Goal: Information Seeking & Learning: Learn about a topic

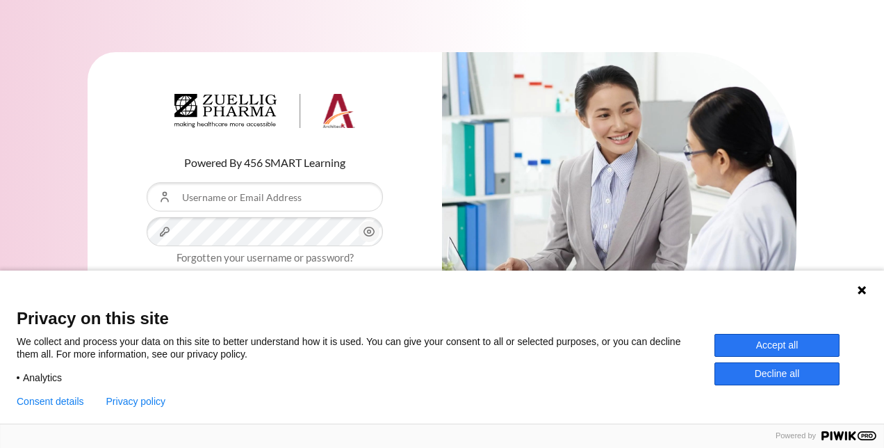
type input "echua@zuelligpharma.com"
click at [776, 374] on button "Decline all" at bounding box center [777, 373] width 125 height 23
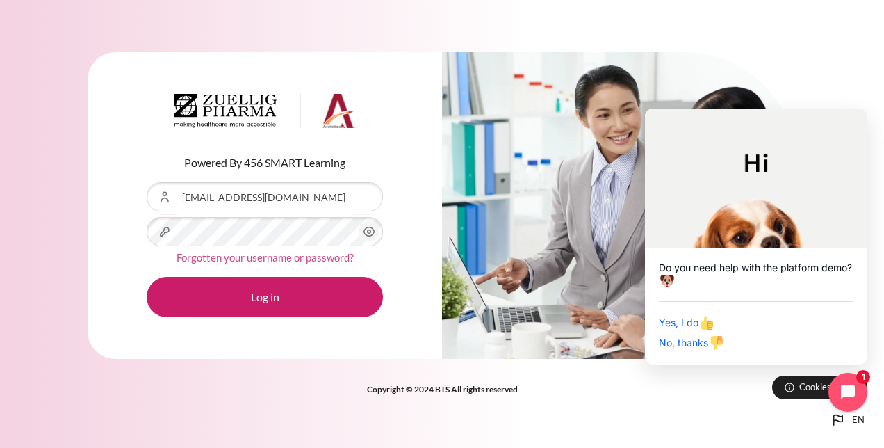
click at [240, 254] on link "Forgotten your username or password?" at bounding box center [265, 257] width 177 height 13
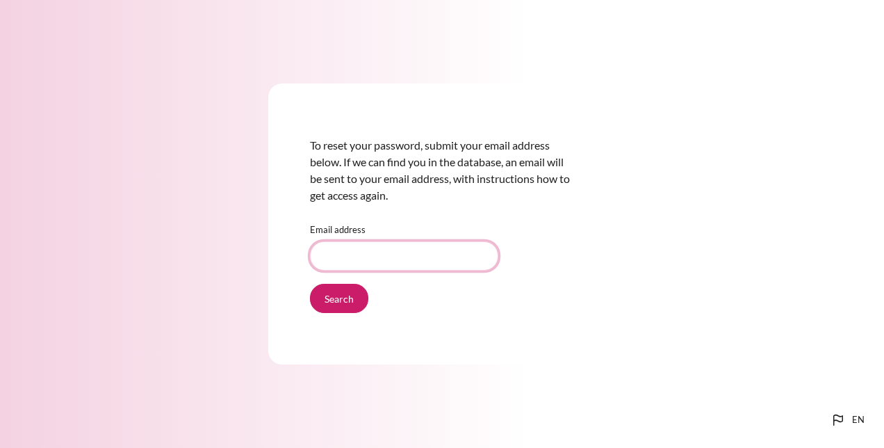
click at [377, 250] on input "Email address" at bounding box center [404, 255] width 188 height 29
type input "echua@zuelligpharma.com"
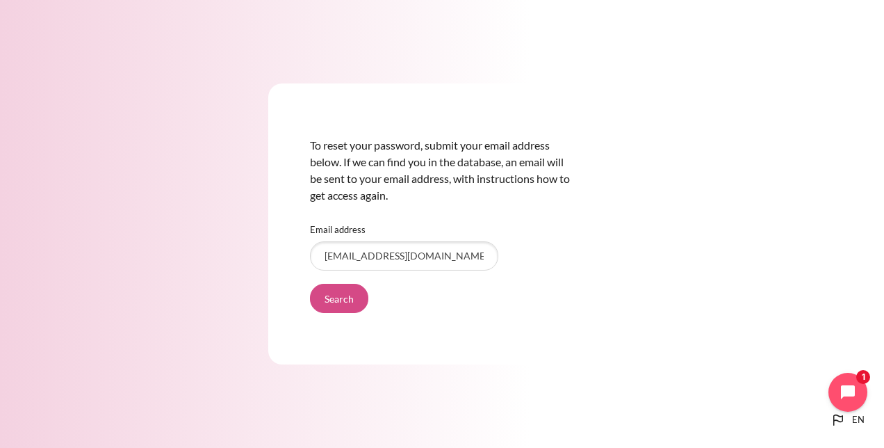
click at [346, 300] on input "Search" at bounding box center [339, 298] width 58 height 29
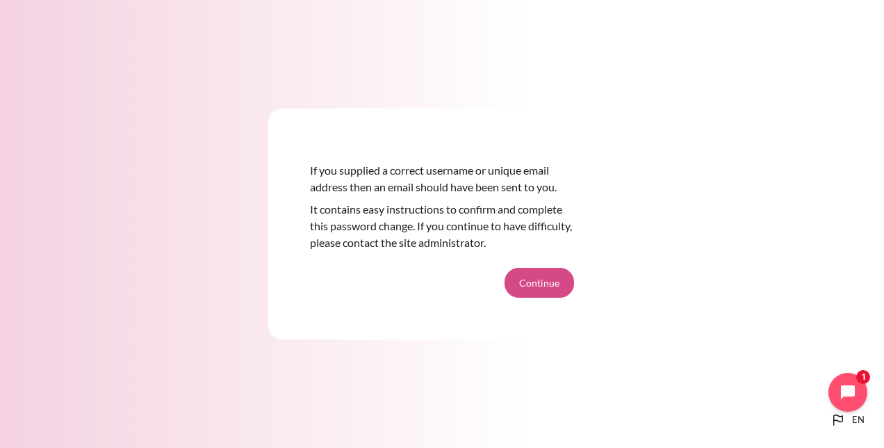
click at [531, 283] on button "Continue" at bounding box center [540, 282] width 70 height 29
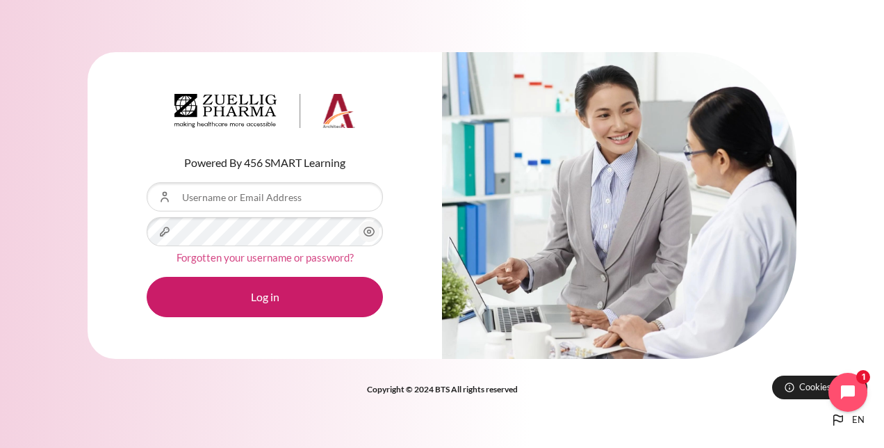
click at [316, 257] on link "Forgotten your username or password?" at bounding box center [265, 257] width 177 height 13
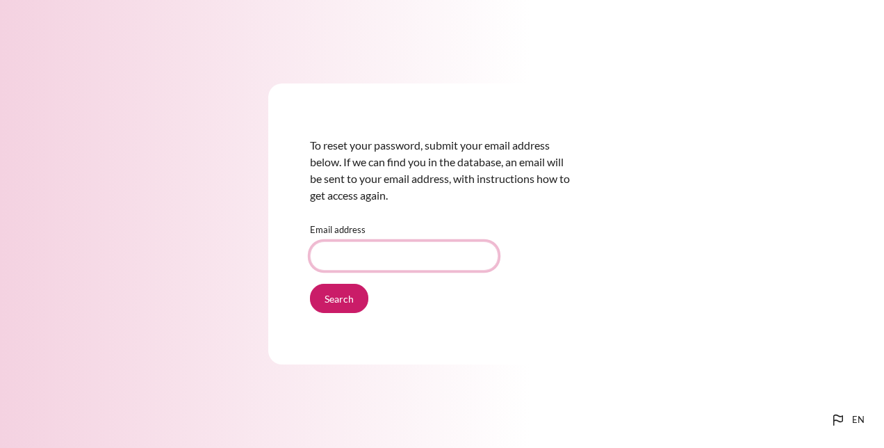
click at [394, 248] on input "Email address" at bounding box center [404, 255] width 188 height 29
type input "[EMAIL_ADDRESS][DOMAIN_NAME]"
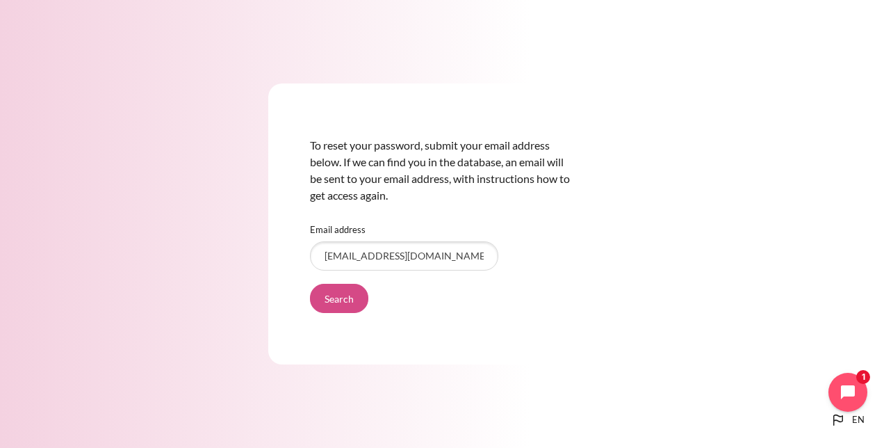
click at [353, 297] on input "Search" at bounding box center [339, 298] width 58 height 29
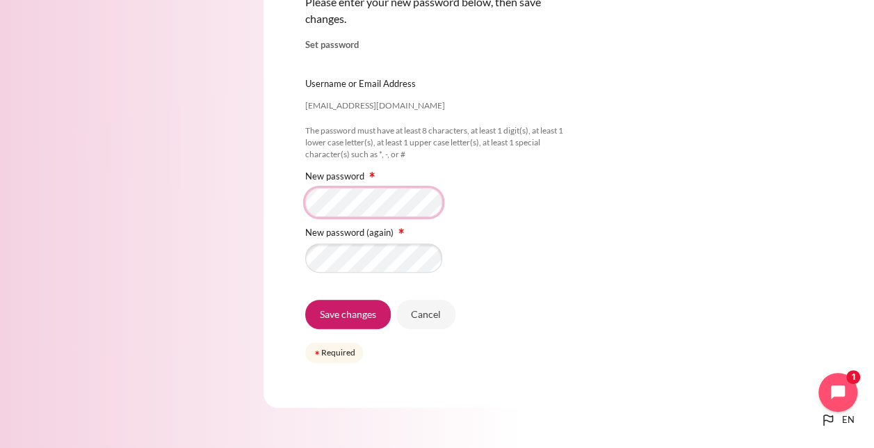
scroll to position [103, 0]
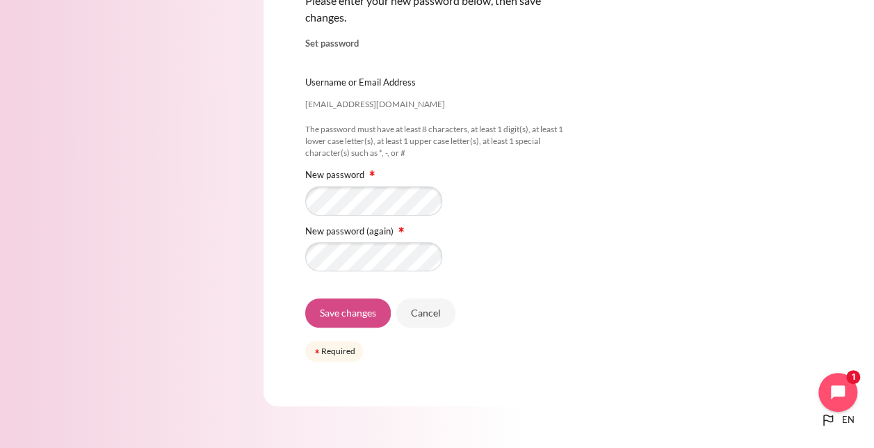
click at [357, 310] on input "Save changes" at bounding box center [348, 312] width 86 height 29
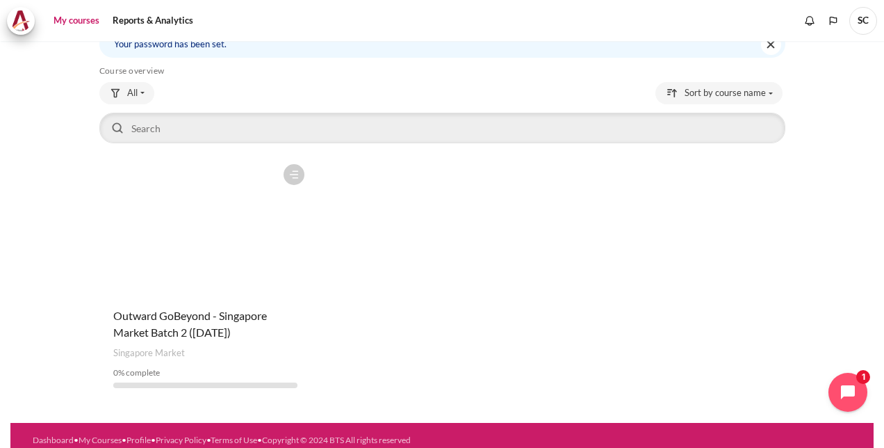
scroll to position [93, 0]
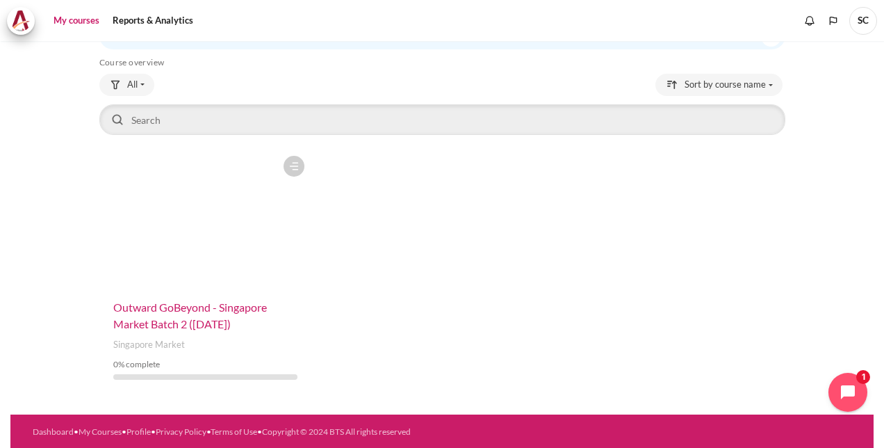
click at [214, 310] on span "Outward GoBeyond - Singapore Market Batch 2 ([DATE])" at bounding box center [190, 315] width 154 height 30
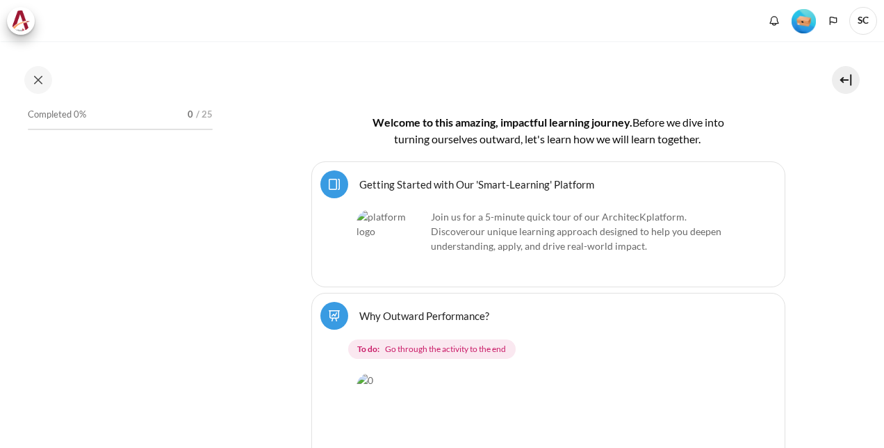
scroll to position [278, 0]
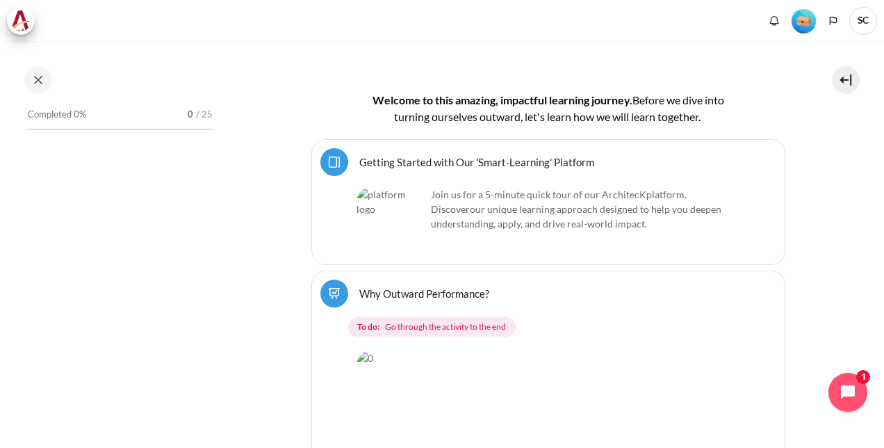
click at [484, 161] on link "Getting Started with Our 'Smart-Learning' Platform Page" at bounding box center [476, 161] width 235 height 13
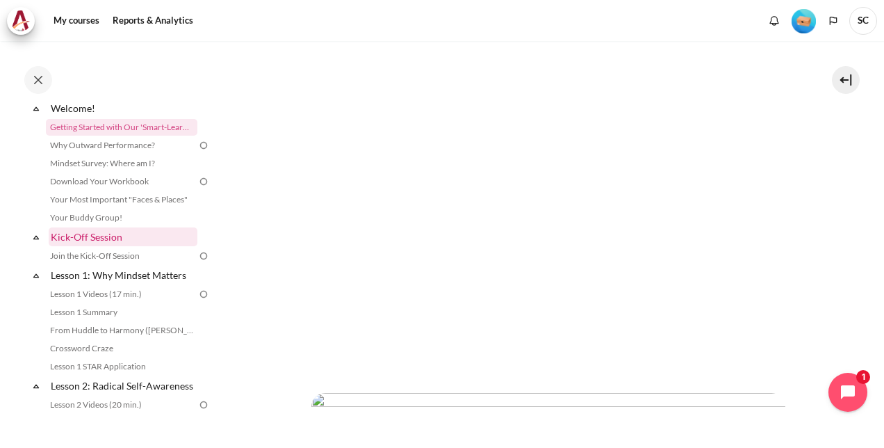
scroll to position [70, 0]
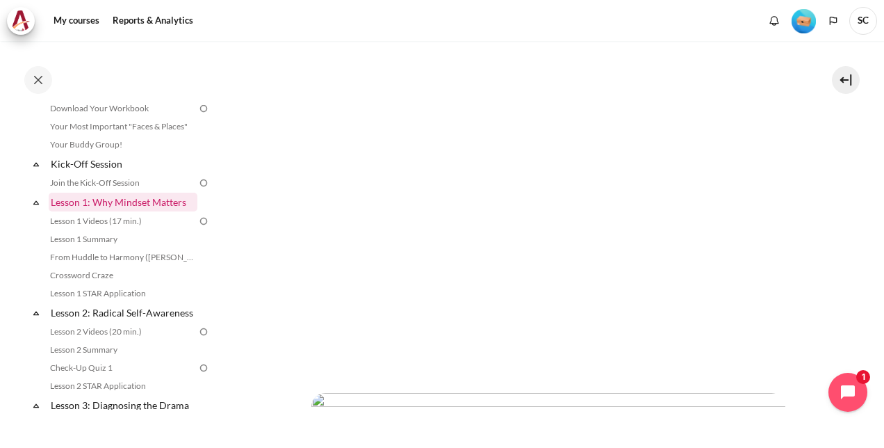
scroll to position [139, 0]
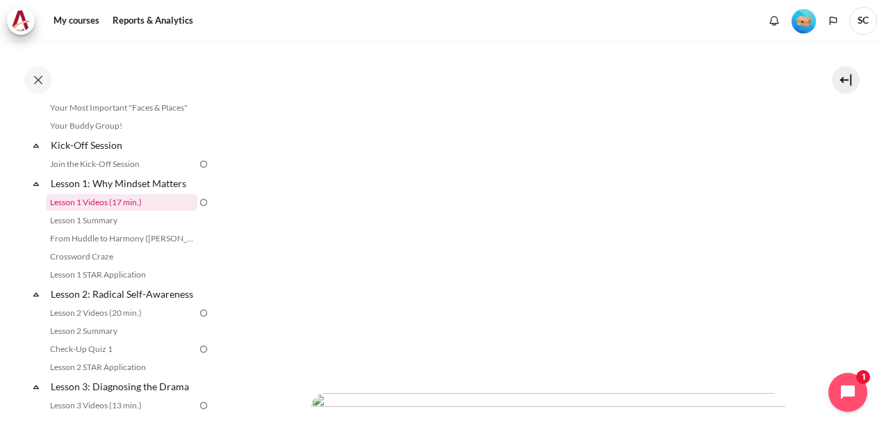
click at [88, 201] on link "Lesson 1 Videos (17 min.)" at bounding box center [122, 202] width 152 height 17
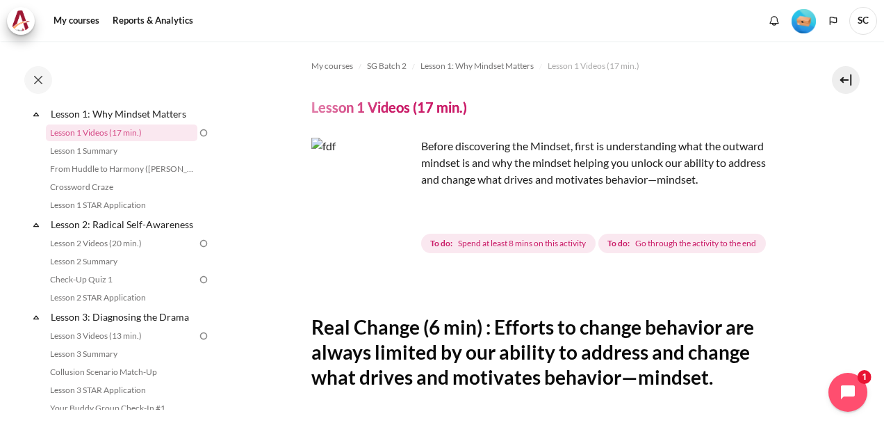
scroll to position [139, 0]
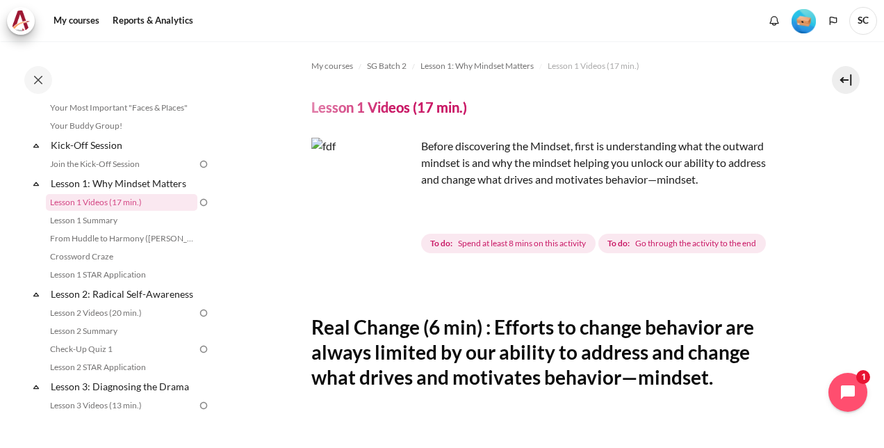
click at [395, 210] on img "Content" at bounding box center [364, 190] width 104 height 104
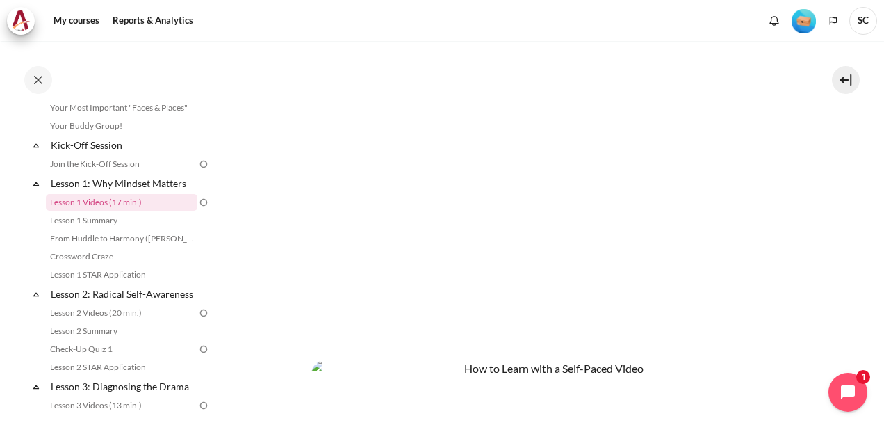
scroll to position [417, 0]
click at [807, 276] on section "My courses SG Batch 2 Lesson 1: Why Mindset Matters Lesson 1 Videos (17 min.) L…" at bounding box center [549, 114] width 652 height 980
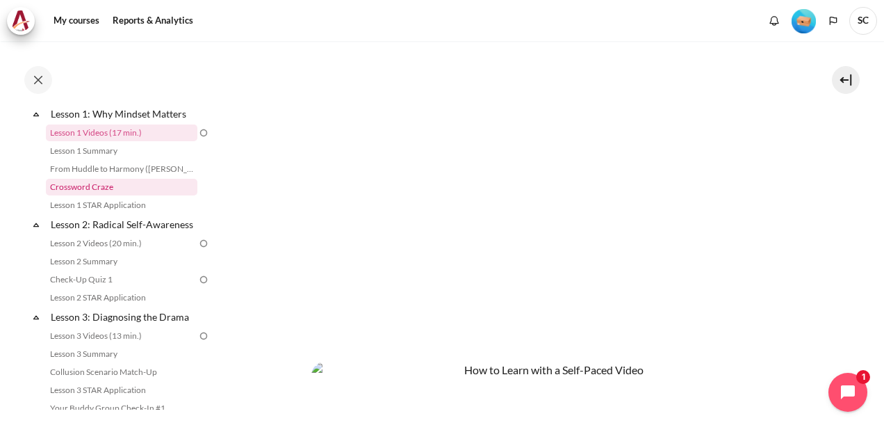
scroll to position [139, 0]
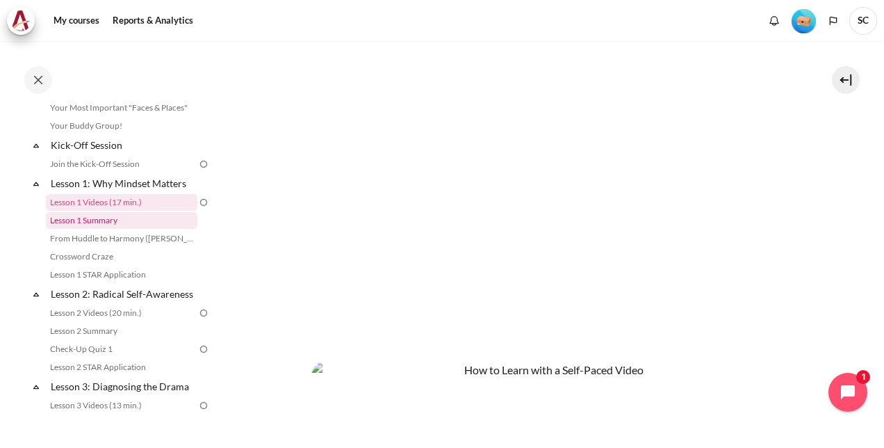
click at [93, 223] on link "Lesson 1 Summary" at bounding box center [122, 220] width 152 height 17
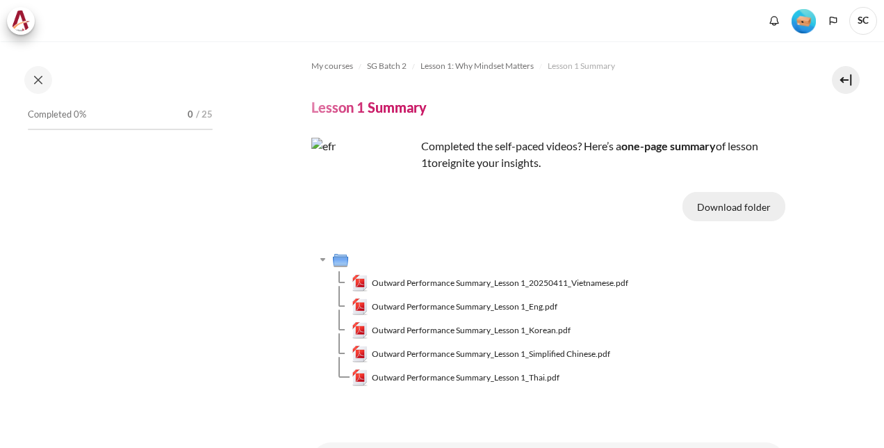
scroll to position [102, 0]
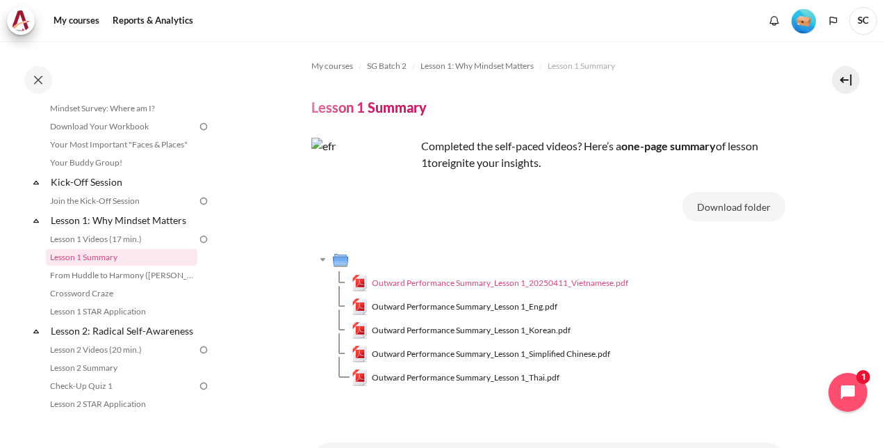
click at [542, 284] on span "Outward Performance Summary_Lesson 1_20250411_Vietnamese.pdf" at bounding box center [500, 283] width 257 height 13
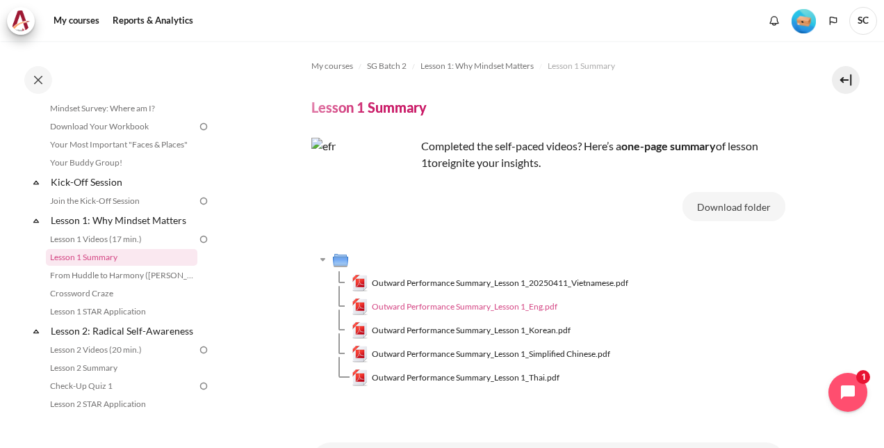
click at [489, 303] on span "Outward Performance Summary_Lesson 1_Eng.pdf" at bounding box center [465, 306] width 186 height 13
click at [96, 277] on link "From Huddle to Harmony ([PERSON_NAME]'s Story)" at bounding box center [122, 275] width 152 height 17
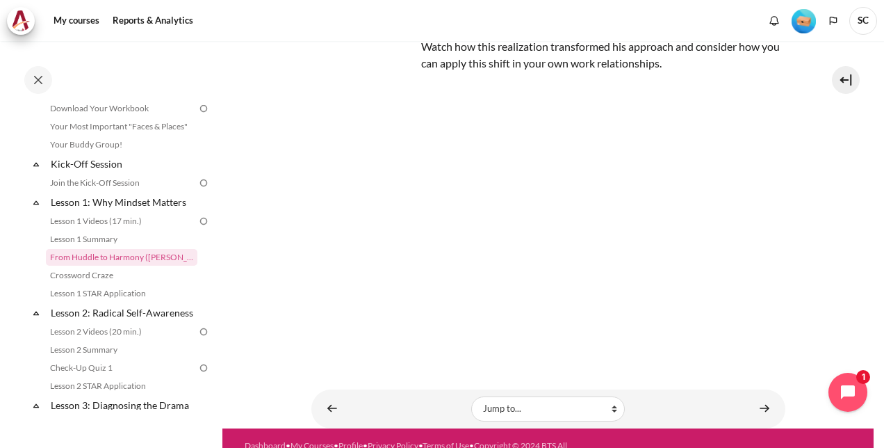
scroll to position [172, 0]
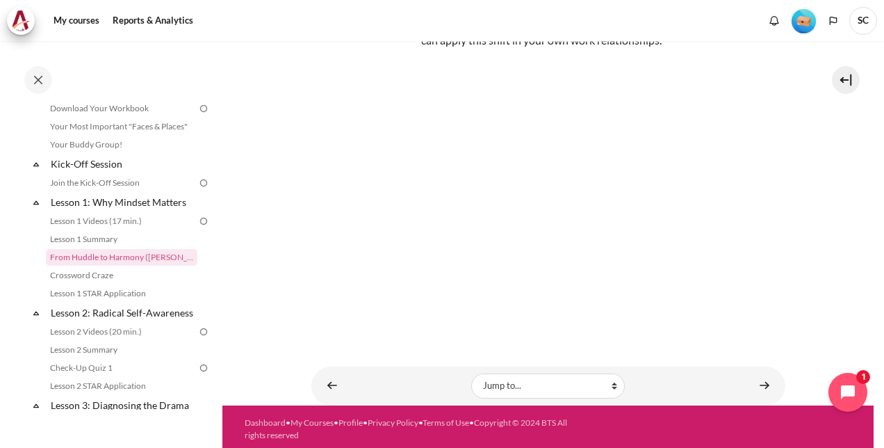
click at [266, 280] on section "My courses SG Batch 2 Lesson 1: Why Mindset Matters From Huddle to Harmony (Kho…" at bounding box center [549, 137] width 652 height 537
click at [89, 273] on link "Crossword Craze" at bounding box center [122, 275] width 152 height 17
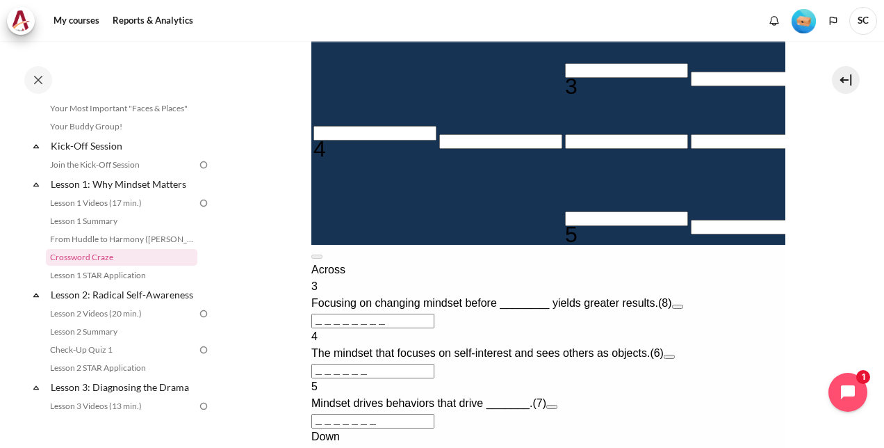
scroll to position [556, 0]
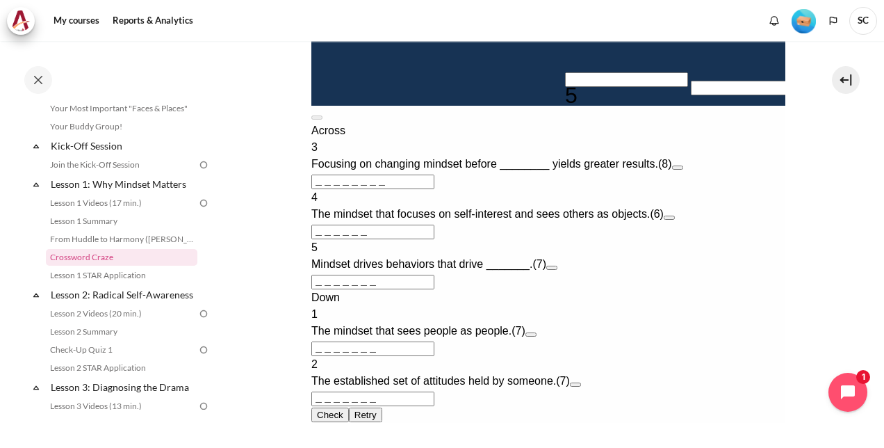
click at [683, 170] on button "Open extra clue for 3 Across. Focusing on changing mindset before ________ yiel…" at bounding box center [677, 167] width 11 height 4
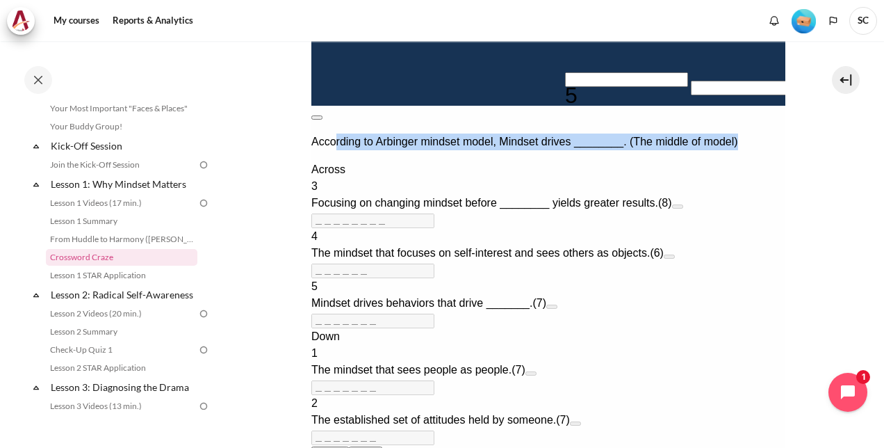
drag, startPoint x: 367, startPoint y: 135, endPoint x: 583, endPoint y: 136, distance: 215.6
click at [583, 136] on p "According to Arbinger mindset model, Mindset drives ________. (The middle of mo…" at bounding box center [548, 142] width 474 height 17
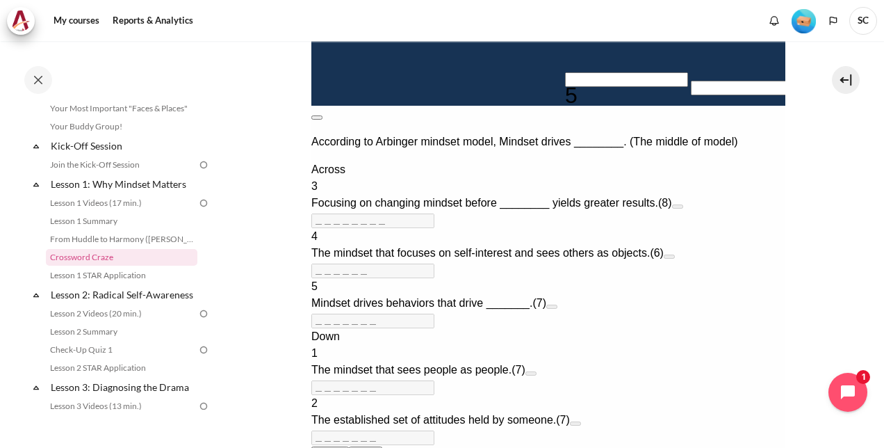
click at [322, 115] on button at bounding box center [316, 117] width 11 height 4
click at [554, 209] on span "Focusing on changing mindset before ________ yields greater results." at bounding box center [484, 203] width 347 height 12
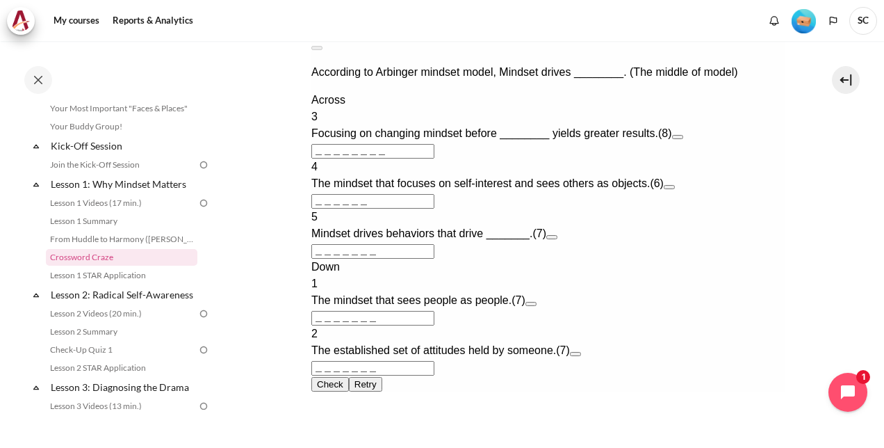
click at [674, 189] on button "Open extra clue for 4 Across. The mindset that focuses on self-interest and see…" at bounding box center [668, 187] width 11 height 4
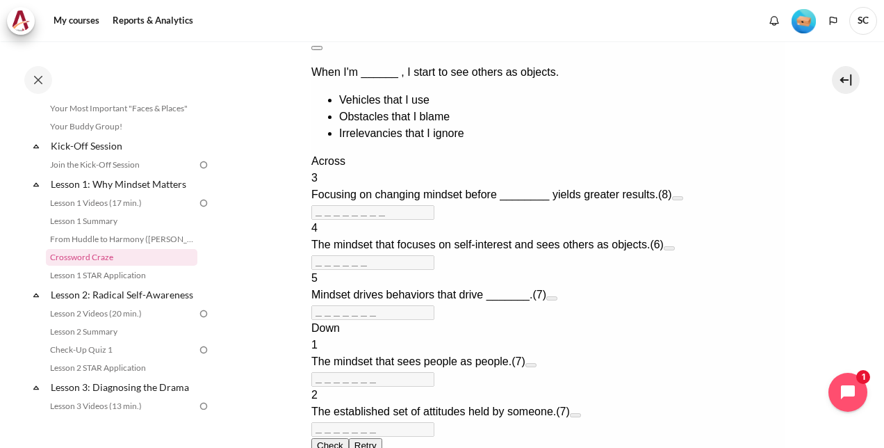
scroll to position [375, 0]
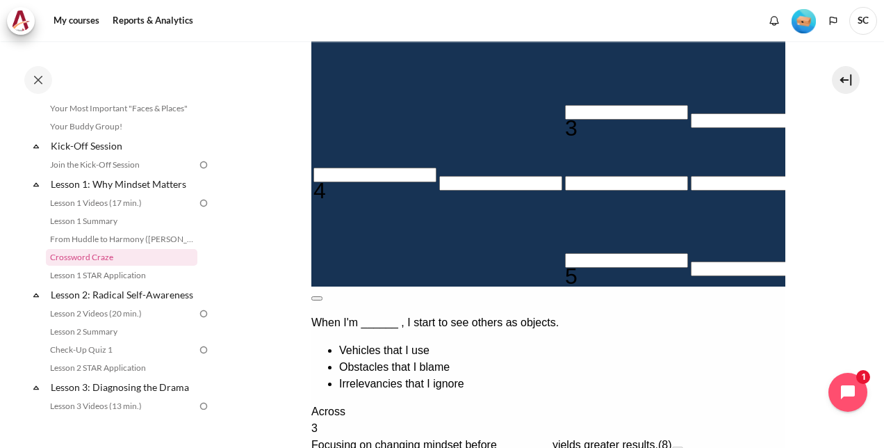
click at [322, 296] on button at bounding box center [316, 298] width 11 height 4
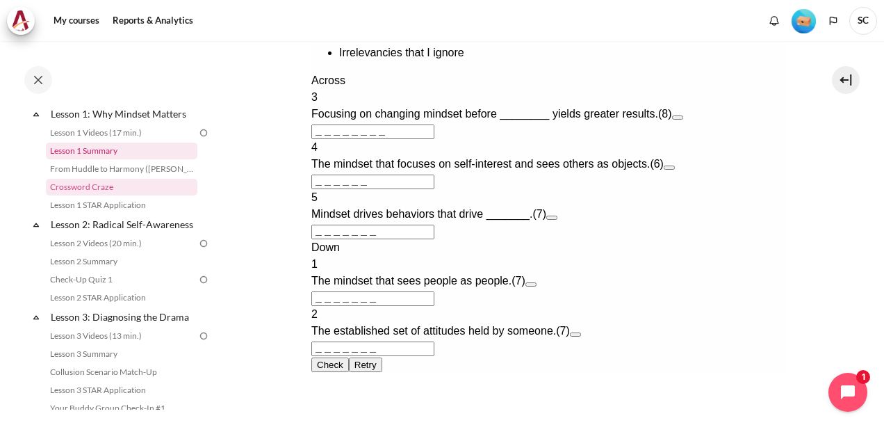
scroll to position [139, 0]
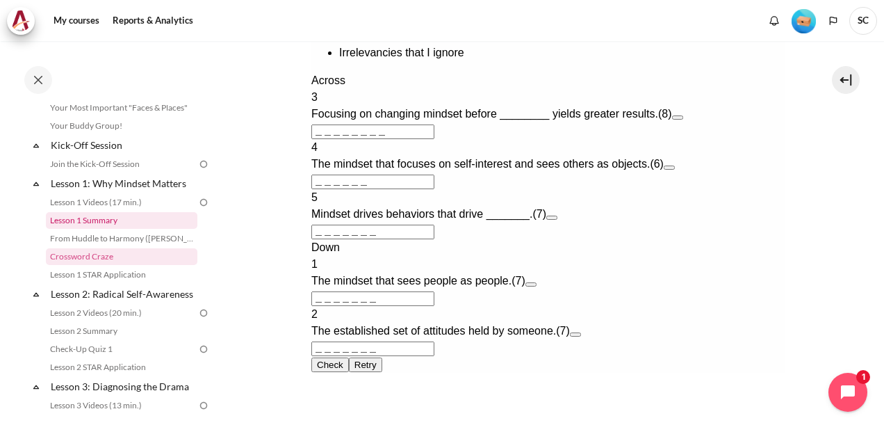
click at [81, 225] on link "Lesson 1 Summary" at bounding box center [122, 220] width 152 height 17
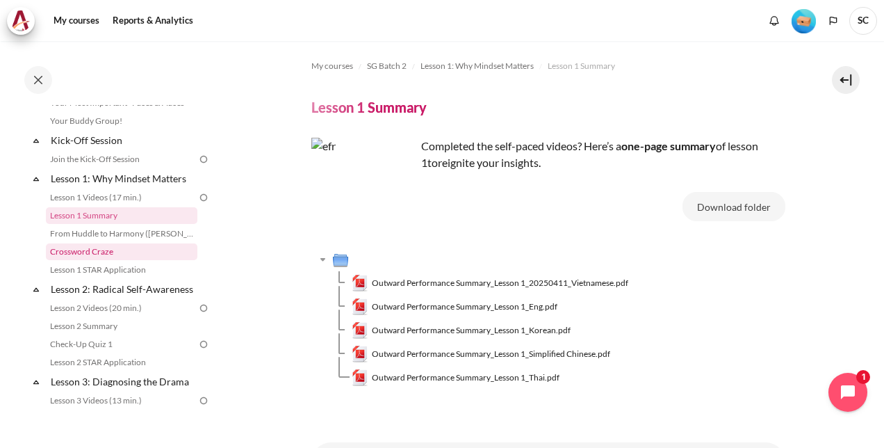
scroll to position [172, 0]
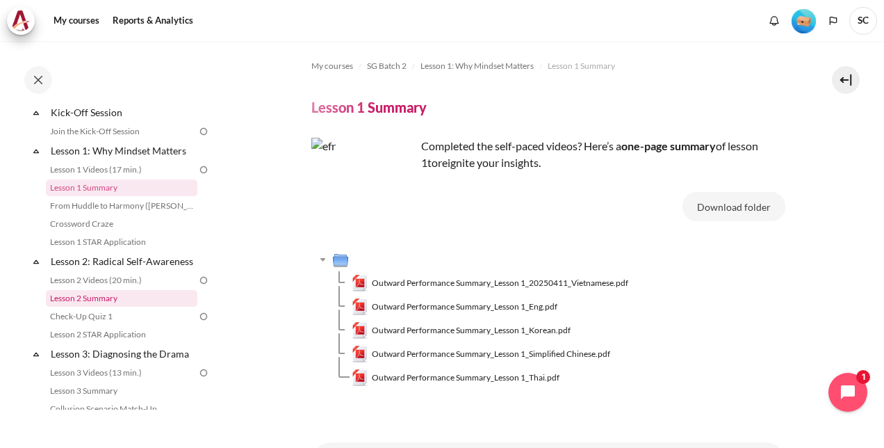
click at [83, 307] on link "Lesson 2 Summary" at bounding box center [122, 298] width 152 height 17
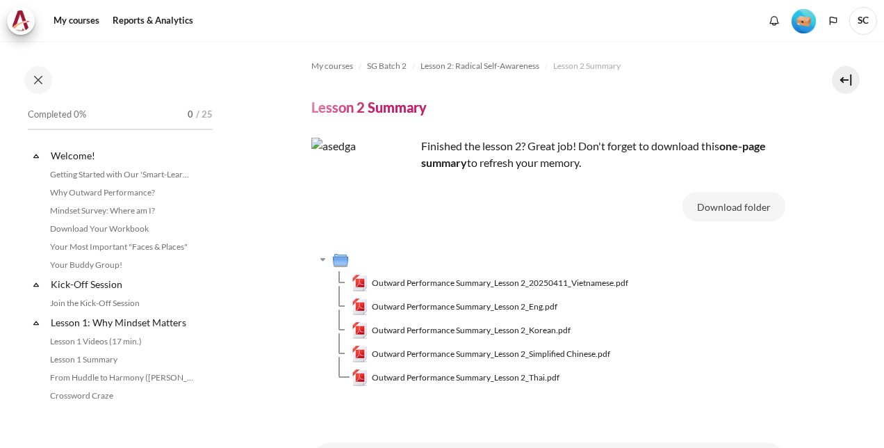
scroll to position [227, 0]
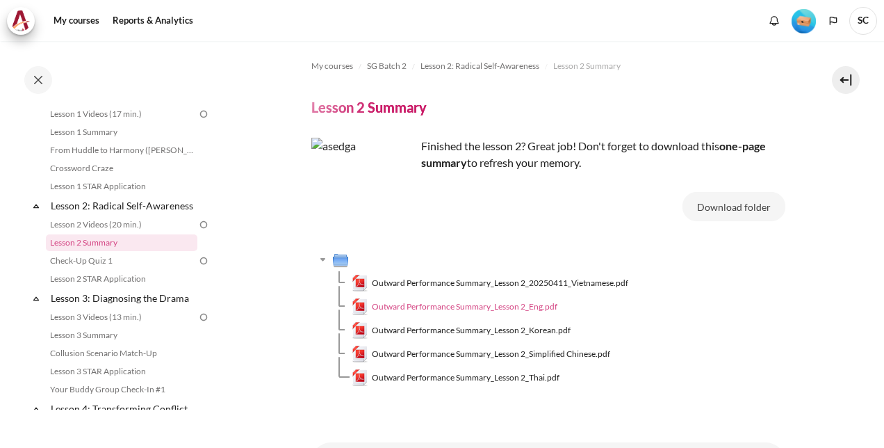
click at [478, 305] on span "Outward Performance Summary_Lesson 2_Eng.pdf" at bounding box center [465, 306] width 186 height 13
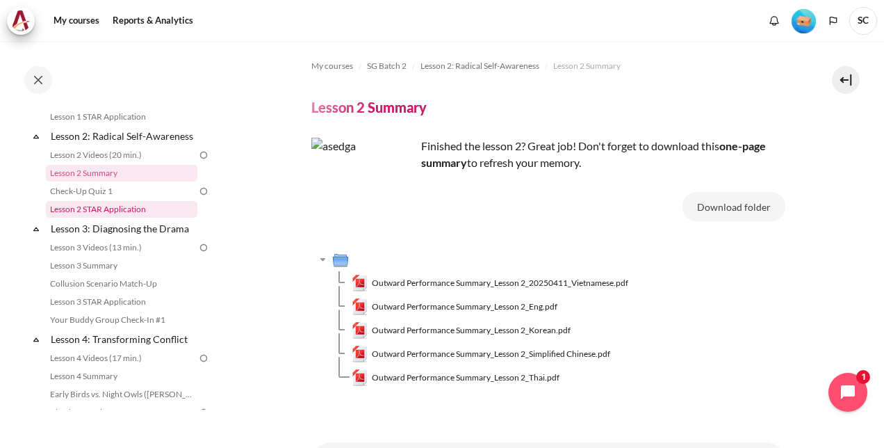
scroll to position [366, 0]
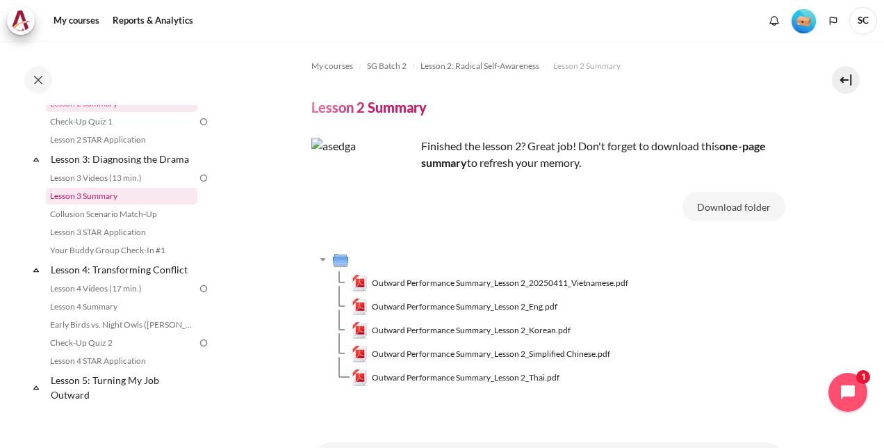
click at [85, 204] on link "Lesson 3 Summary" at bounding box center [122, 196] width 152 height 17
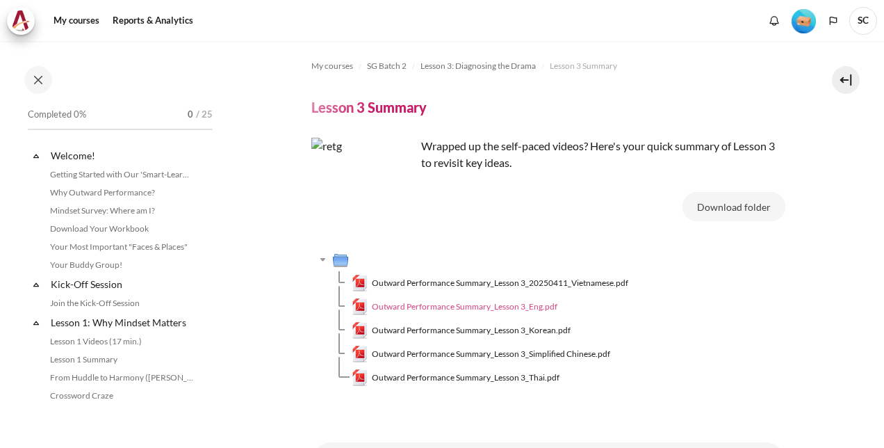
scroll to position [320, 0]
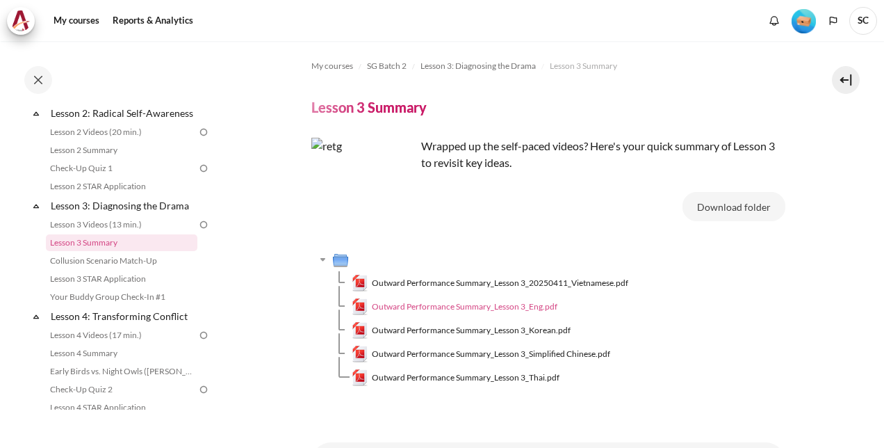
click at [496, 306] on span "Outward Performance Summary_Lesson 3_Eng.pdf" at bounding box center [465, 306] width 186 height 13
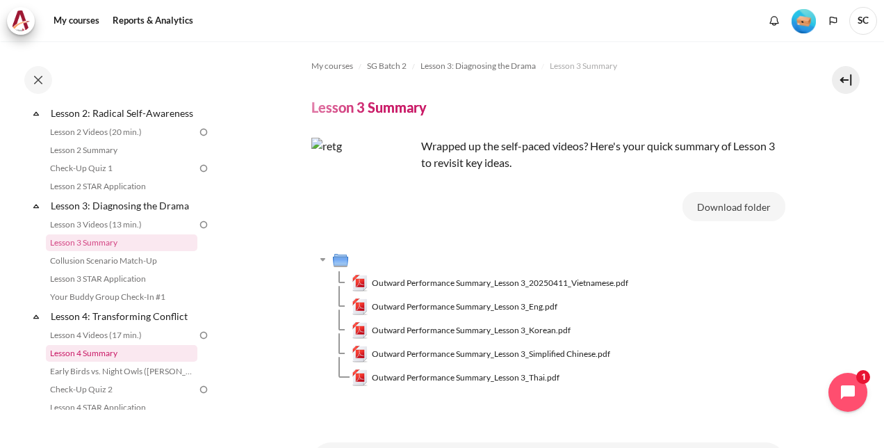
click at [92, 362] on link "Lesson 4 Summary" at bounding box center [122, 353] width 152 height 17
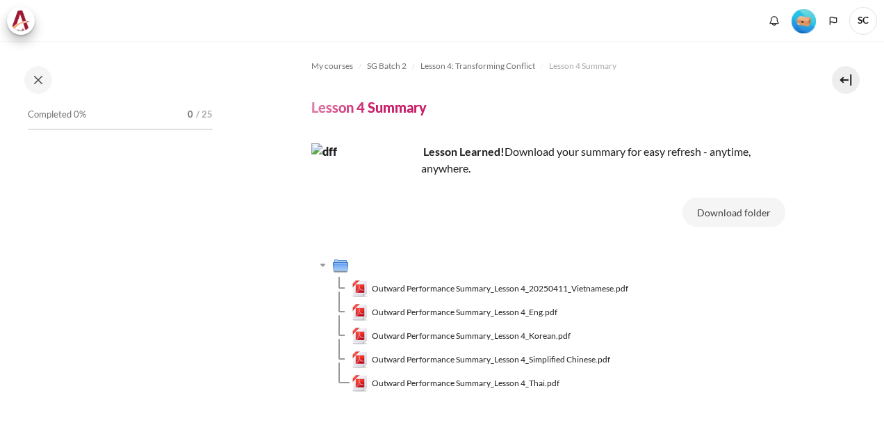
scroll to position [430, 0]
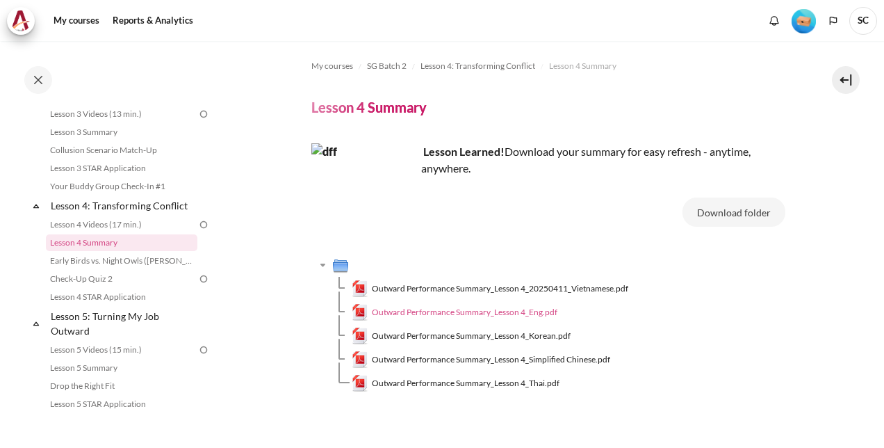
click at [484, 313] on span "Outward Performance Summary_Lesson 4_Eng.pdf" at bounding box center [465, 312] width 186 height 13
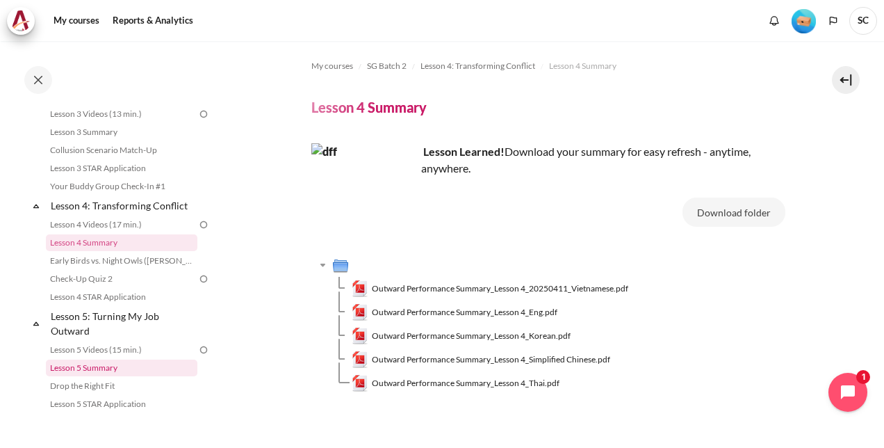
click at [85, 376] on link "Lesson 5 Summary" at bounding box center [122, 367] width 152 height 17
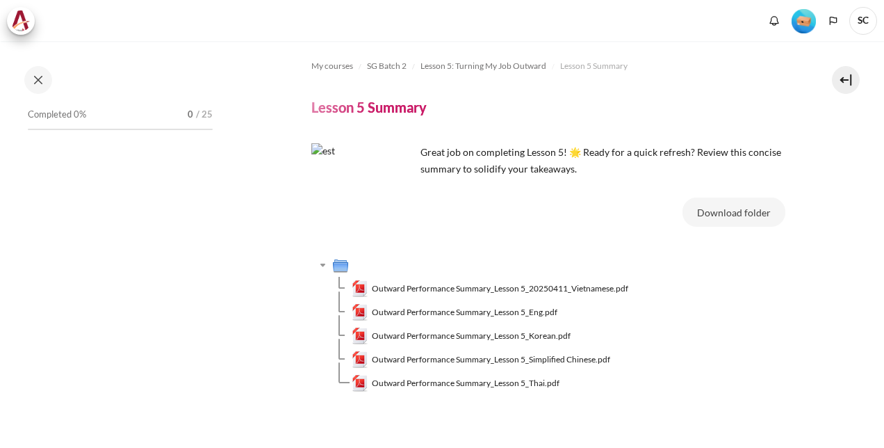
scroll to position [556, 0]
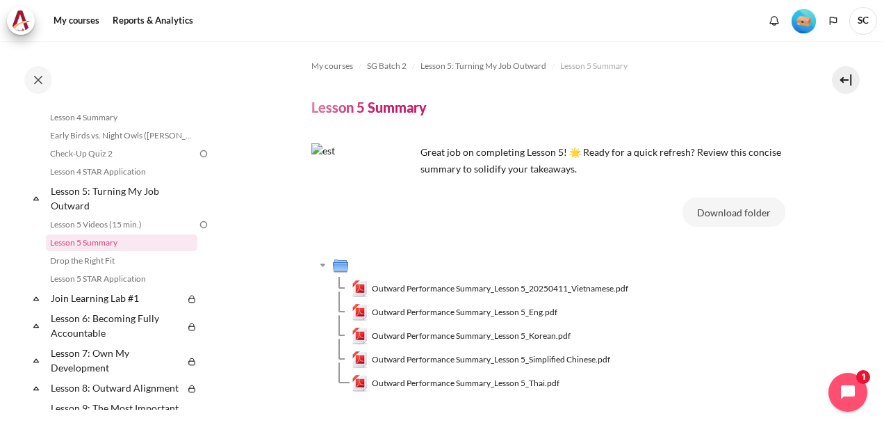
click at [453, 310] on span "Outward Performance Summary_Lesson 5_Eng.pdf" at bounding box center [465, 312] width 186 height 13
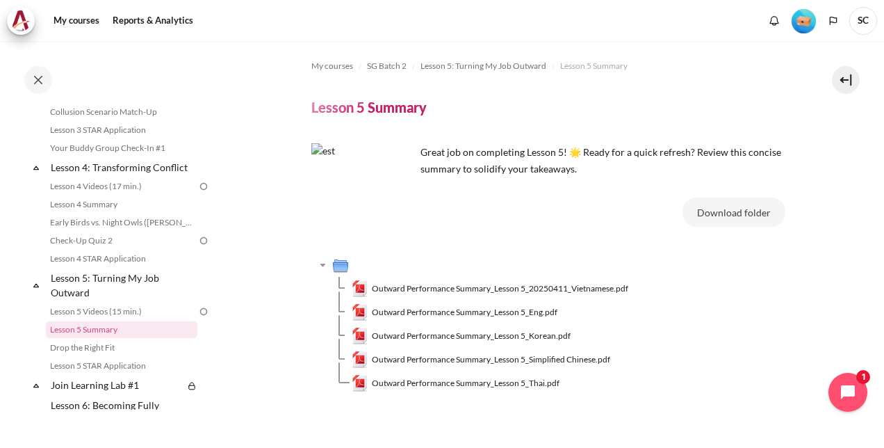
scroll to position [346, 0]
